Goal: Entertainment & Leisure: Consume media (video, audio)

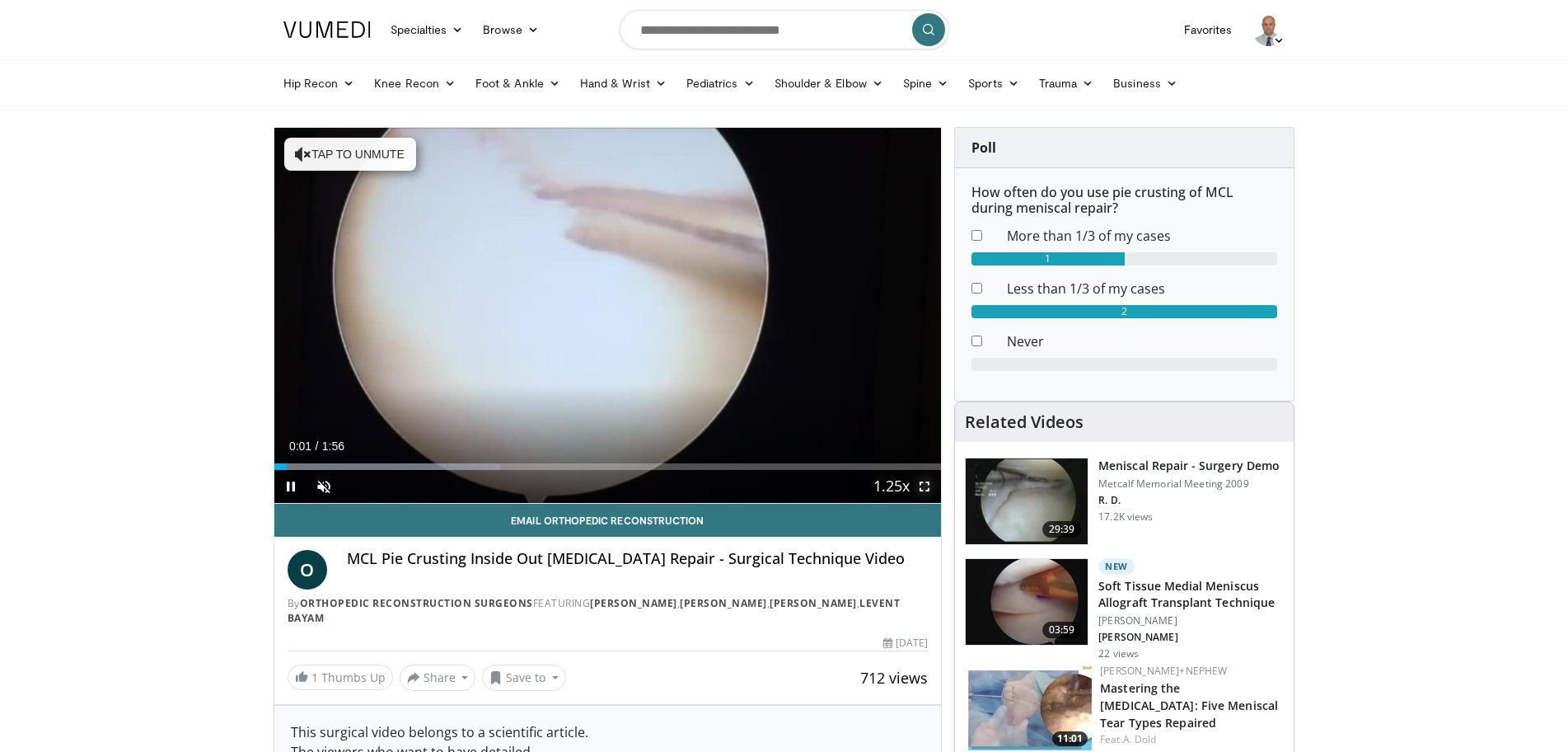
click at [924, 482] on span "Video Player" at bounding box center [925, 486] width 33 height 33
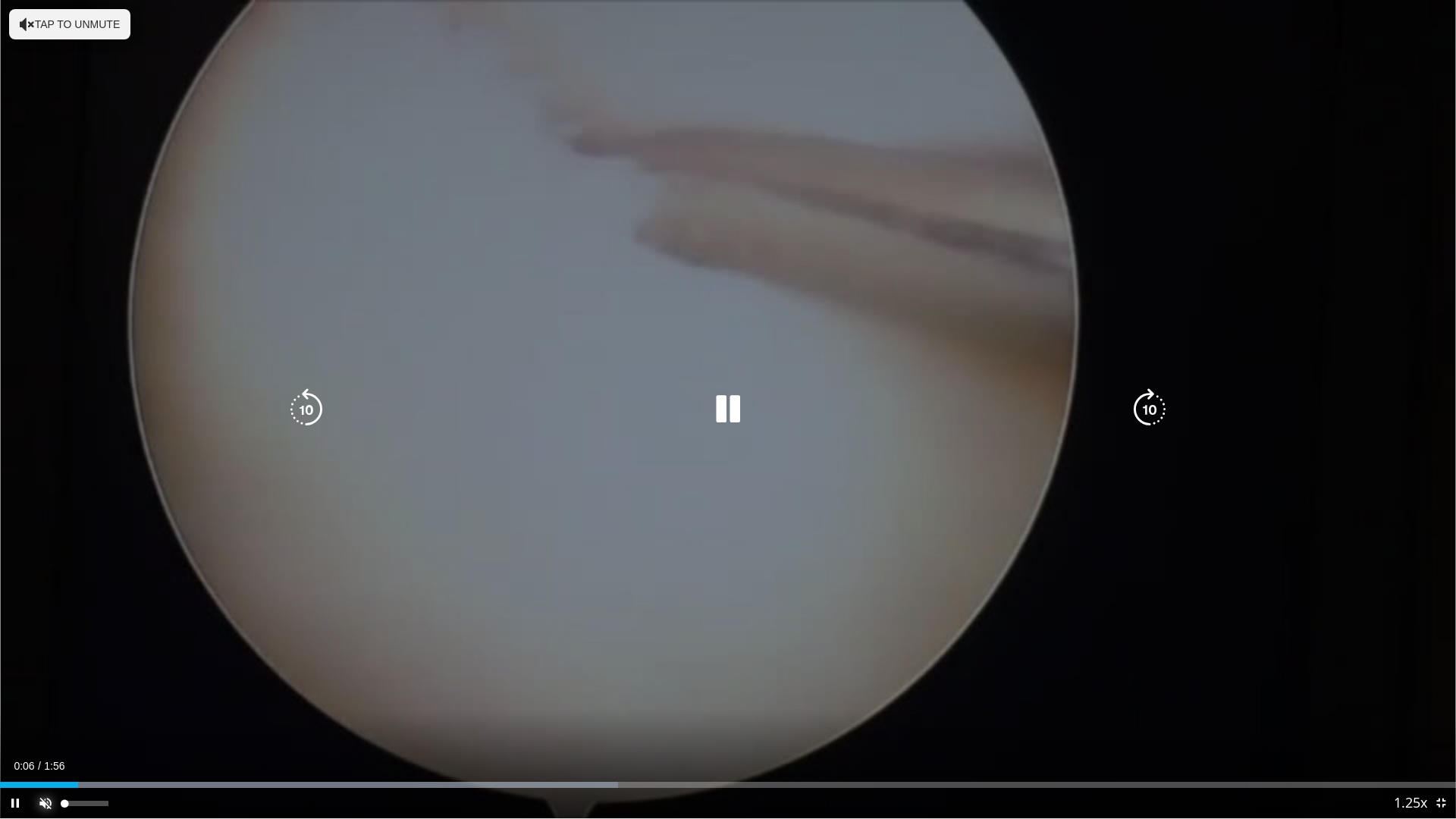
click at [40, 691] on span "Video Player" at bounding box center [45, 803] width 30 height 30
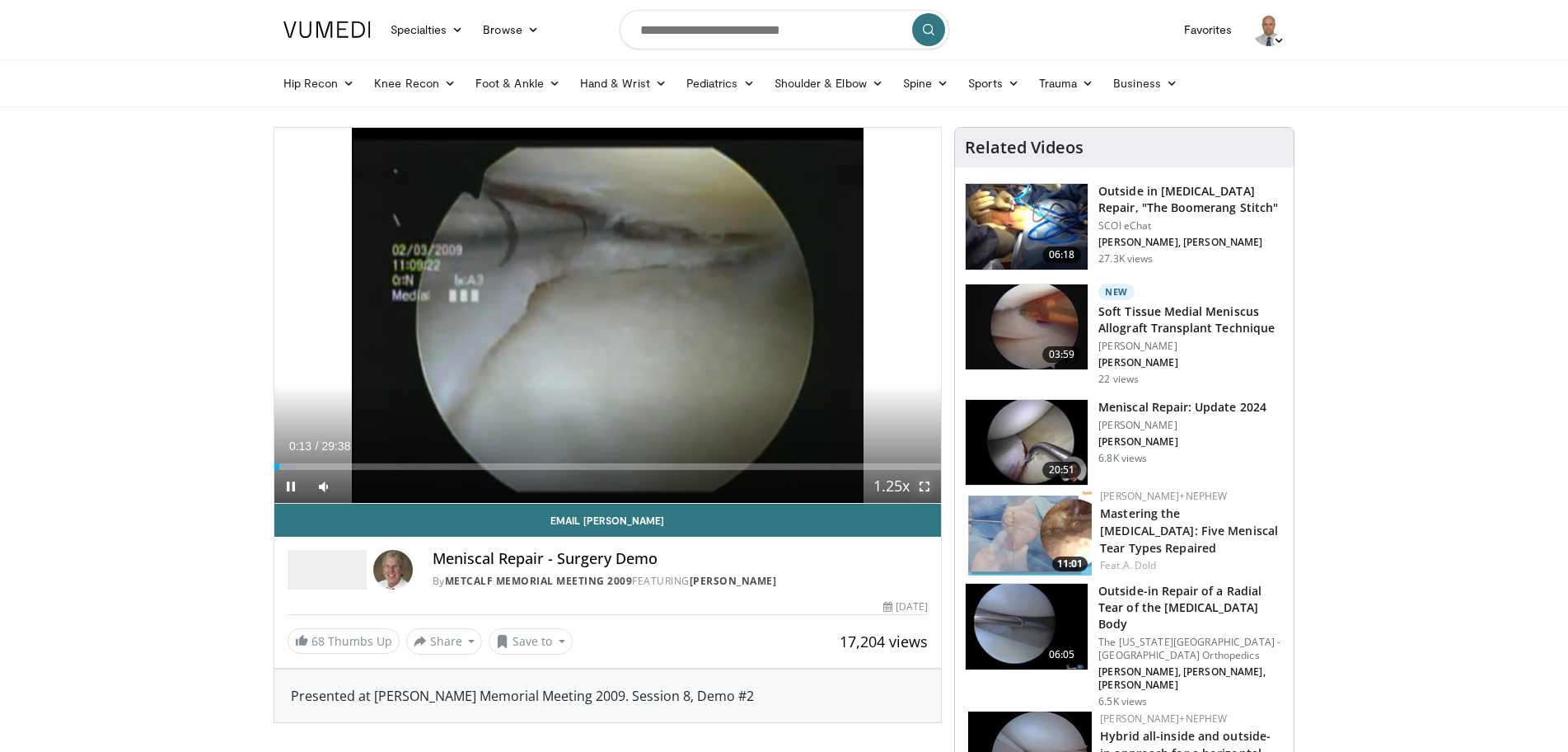
drag, startPoint x: 926, startPoint y: 489, endPoint x: 926, endPoint y: 548, distance: 59.0
click at [926, 489] on span "Video Player" at bounding box center [925, 486] width 33 height 33
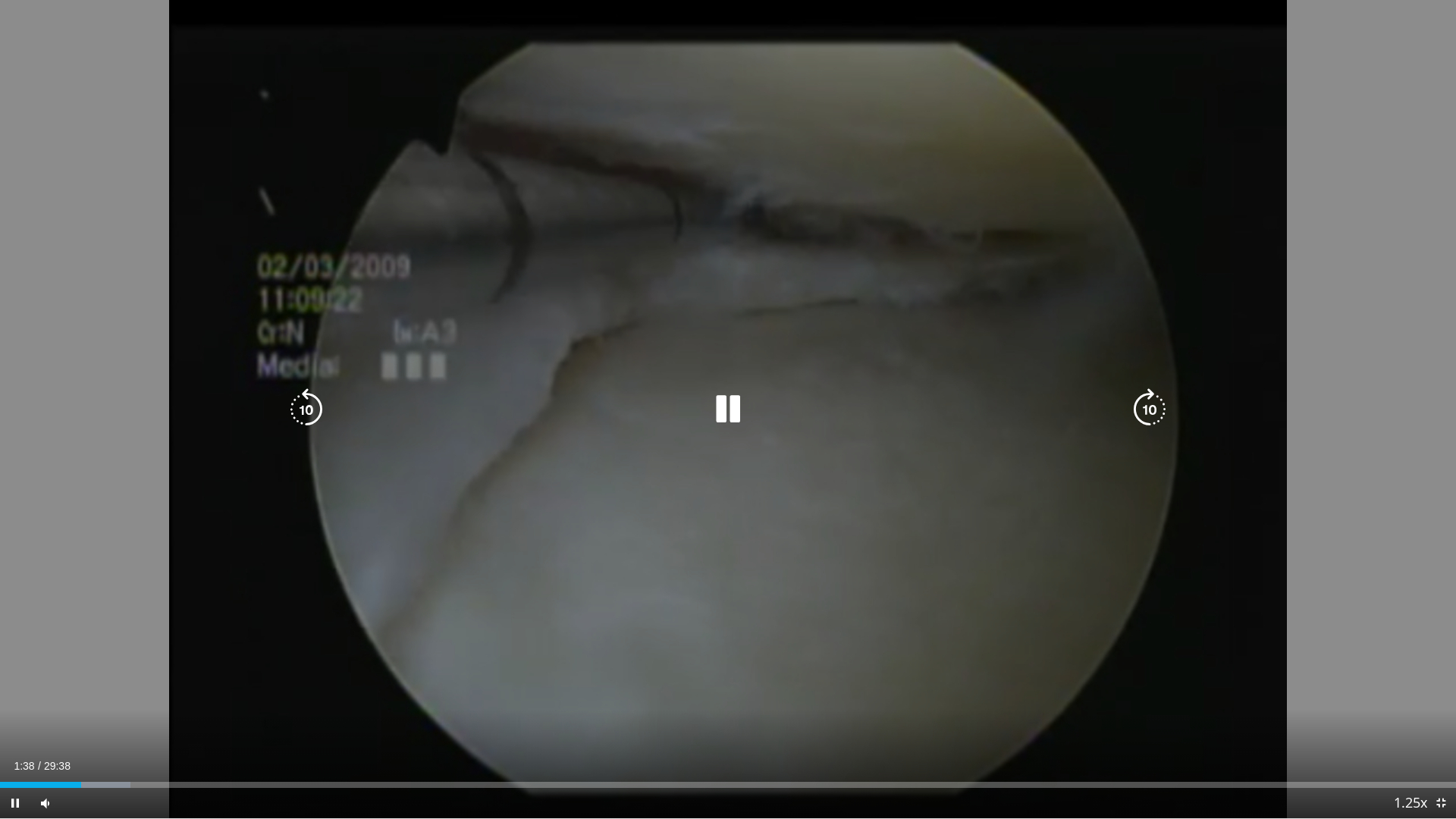
click at [724, 414] on icon "Video Player" at bounding box center [728, 409] width 43 height 42
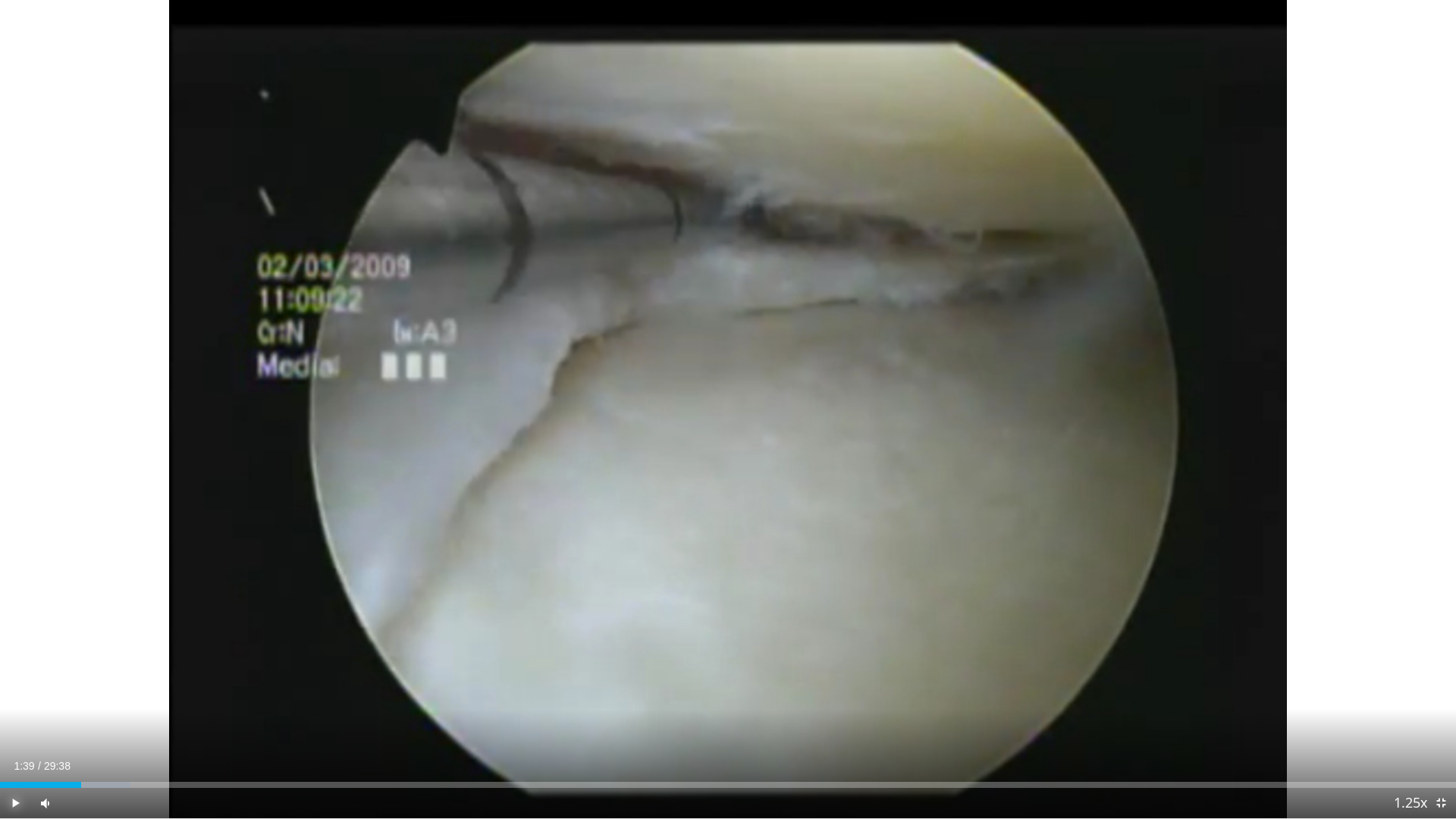
click at [19, 691] on span "Video Player" at bounding box center [15, 803] width 30 height 30
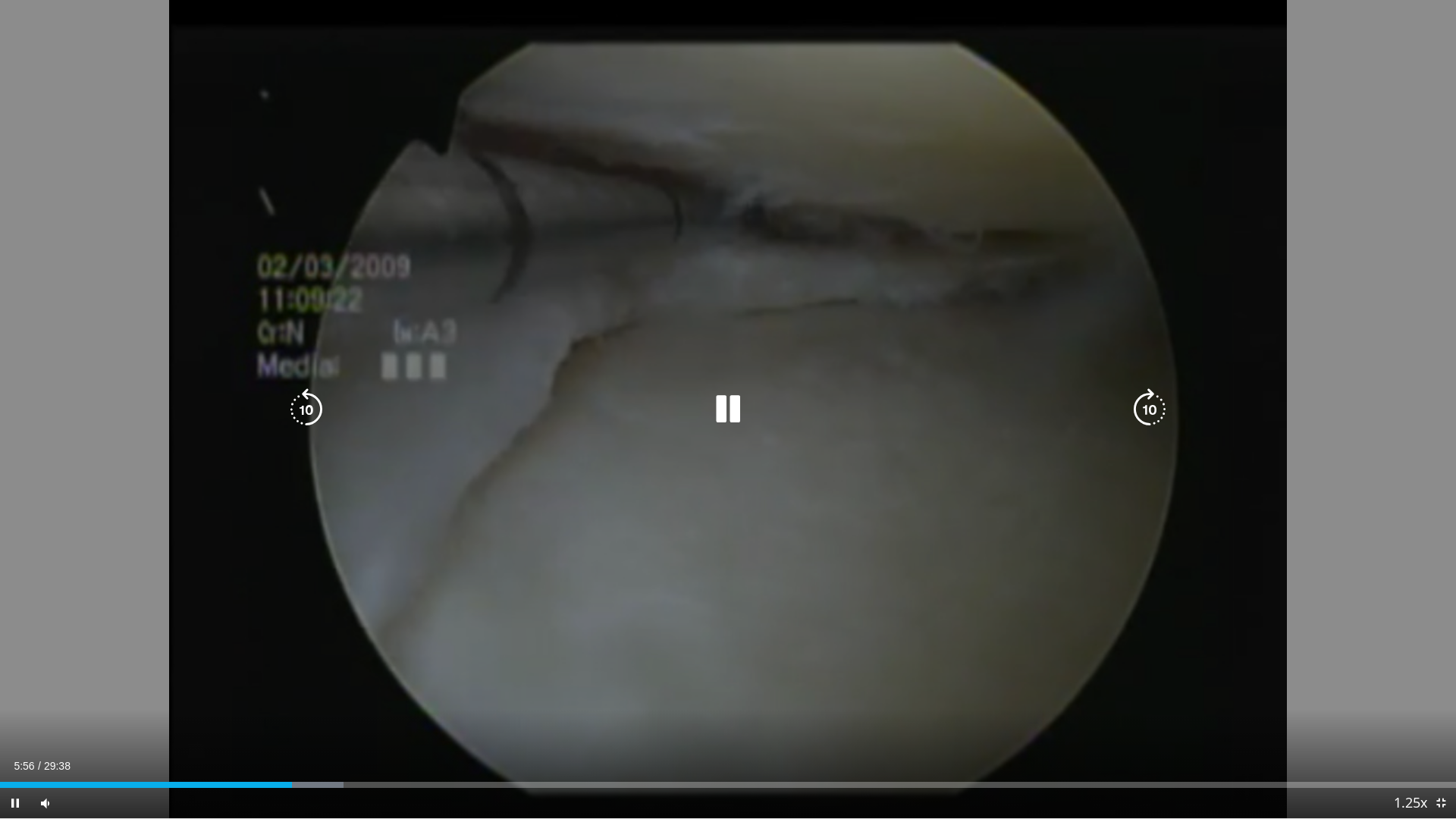
click at [728, 407] on icon "Video Player" at bounding box center [728, 409] width 43 height 42
